Goal: Navigation & Orientation: Find specific page/section

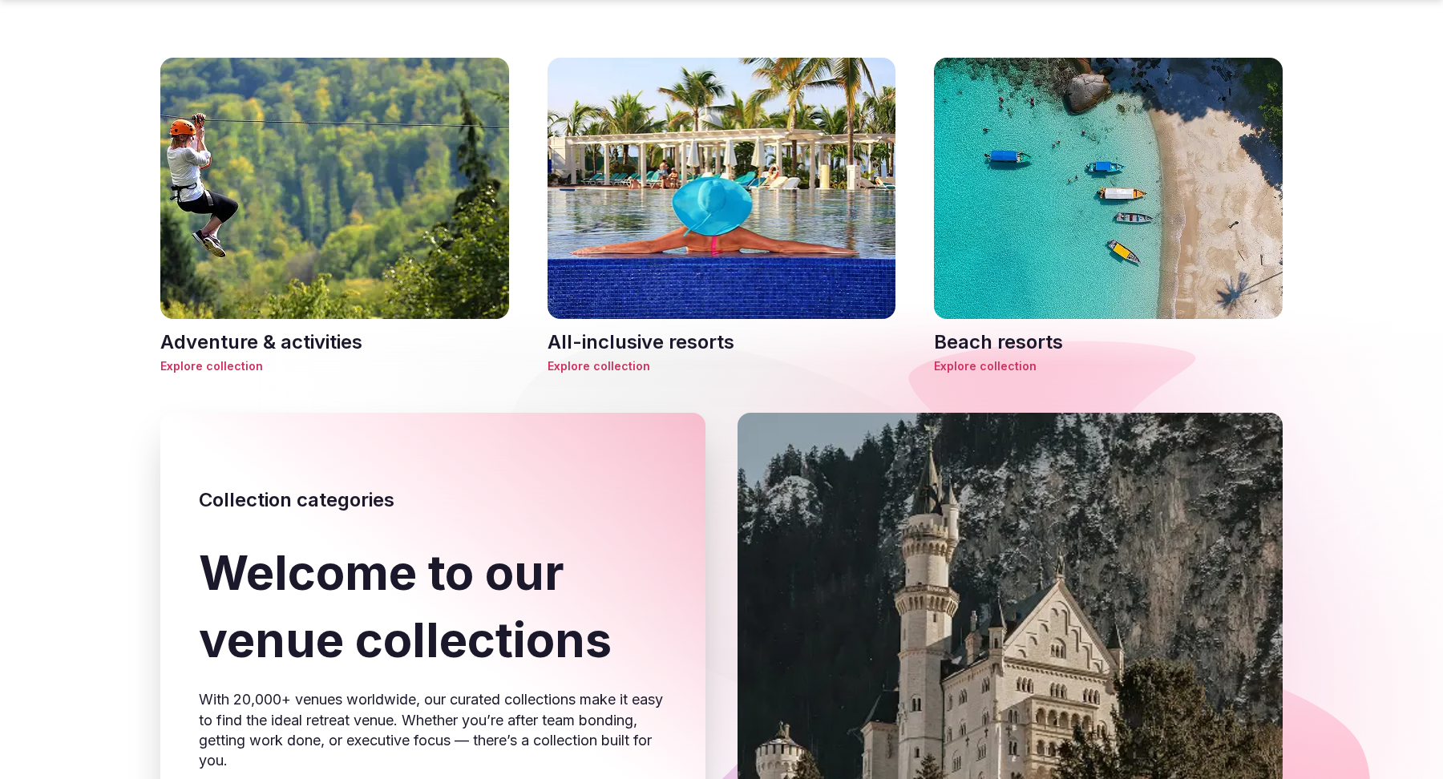
scroll to position [57, 0]
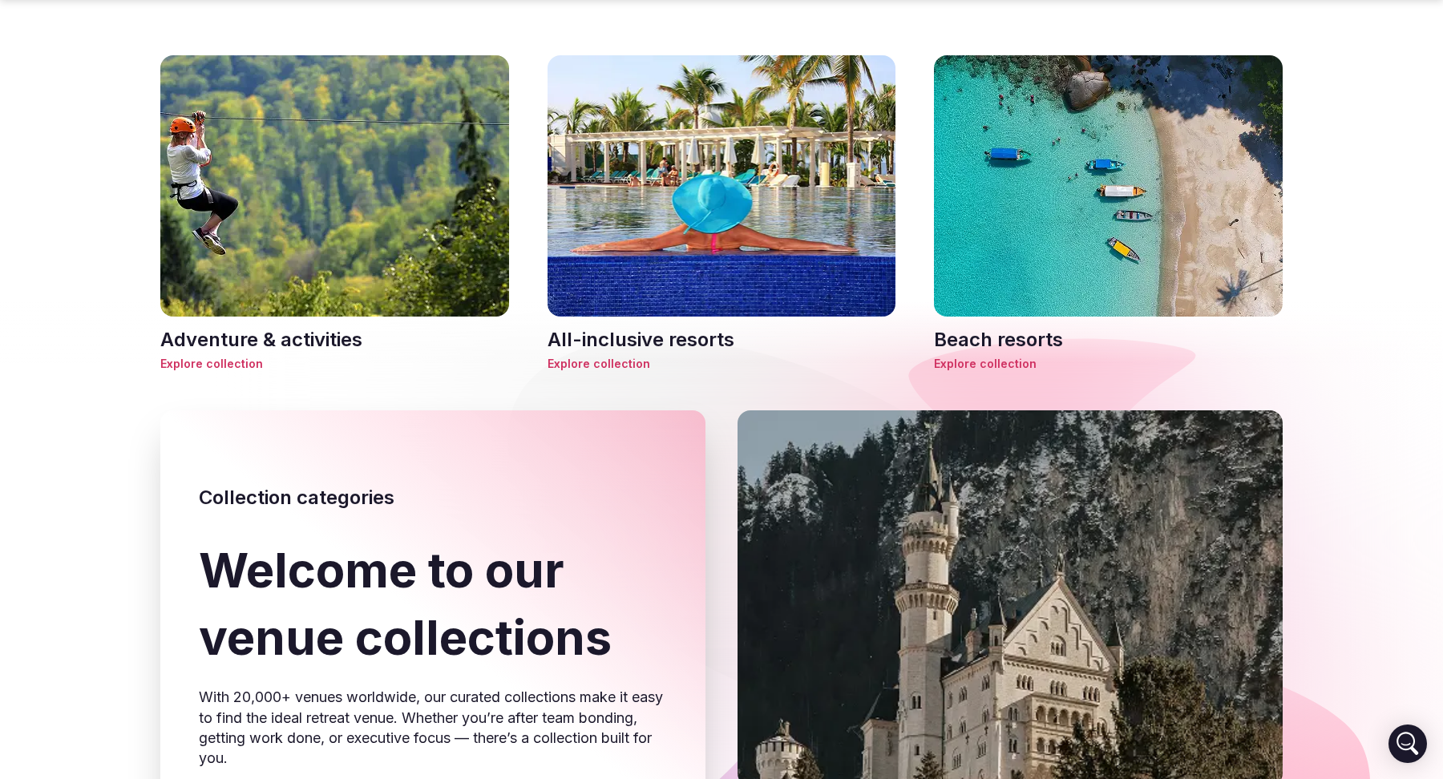
click at [989, 358] on span "Explore collection" at bounding box center [1108, 364] width 349 height 16
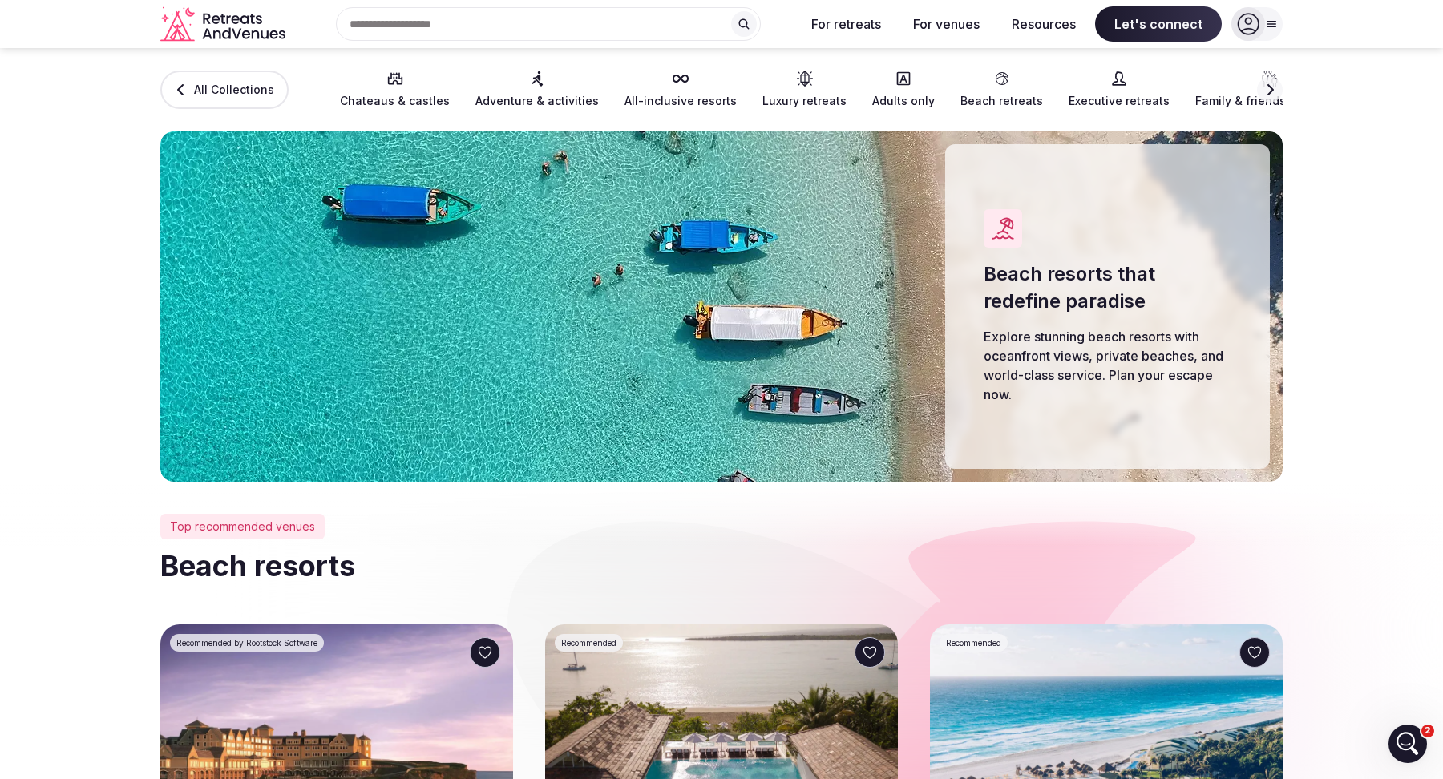
click at [1267, 30] on div at bounding box center [1257, 24] width 51 height 34
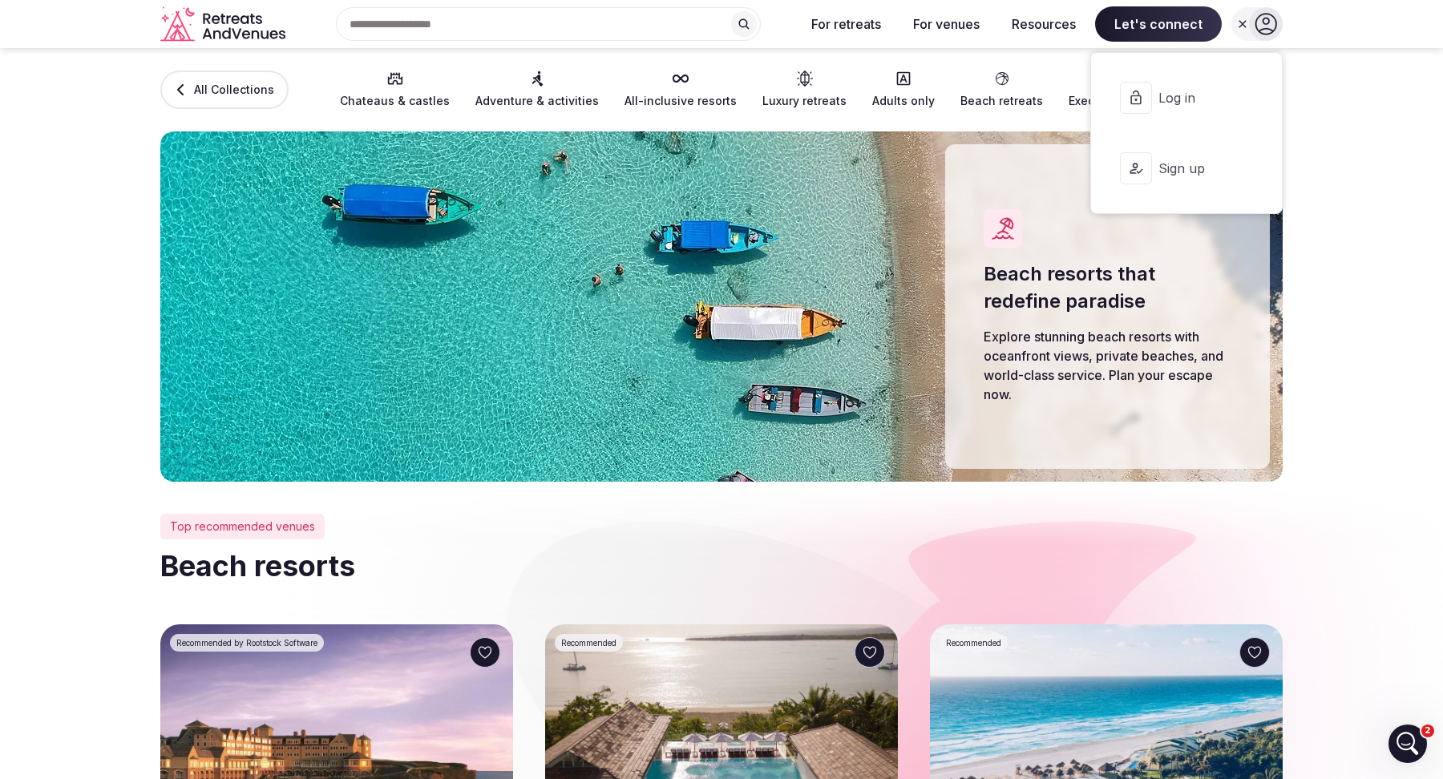
click at [1321, 197] on section "All Collections Chateaus & castles Adventure & activities All-inclusive resorts…" at bounding box center [721, 265] width 1443 height 434
click at [1303, 137] on section "All Collections Chateaus & castles Adventure & activities All-inclusive resorts…" at bounding box center [721, 265] width 1443 height 434
